Goal: Find specific page/section: Find specific page/section

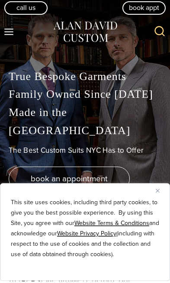
click at [156, 185] on div "This site uses cookies, including third party cookies, to give you the best pos…" at bounding box center [85, 234] width 170 height 98
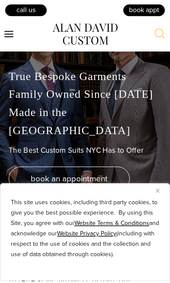
click at [159, 191] on img "Close" at bounding box center [158, 193] width 4 height 4
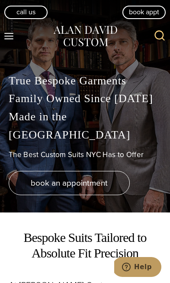
click at [16, 40] on button "Toggle Menu" at bounding box center [9, 37] width 18 height 16
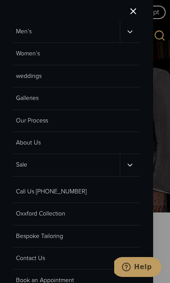
click at [127, 32] on icon "Men’s sub menu toggle" at bounding box center [130, 32] width 8 height 8
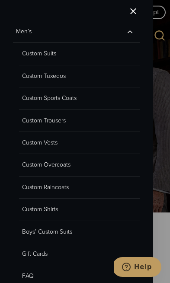
click at [62, 103] on link "Custom Sports Coats" at bounding box center [79, 99] width 121 height 22
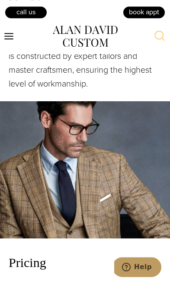
scroll to position [1073, 0]
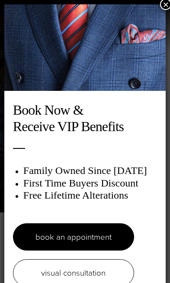
scroll to position [4, 0]
